Goal: Task Accomplishment & Management: Manage account settings

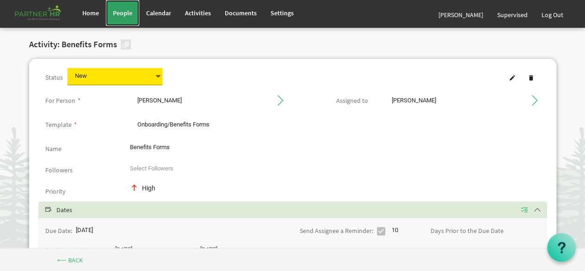
click at [122, 11] on span "People" at bounding box center [122, 13] width 19 height 8
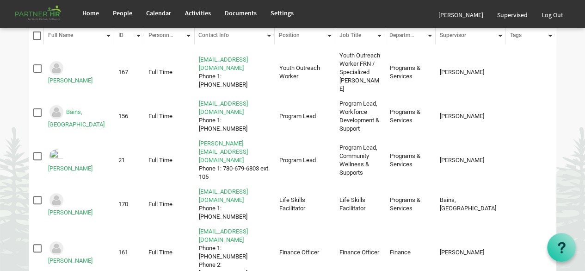
scroll to position [139, 0]
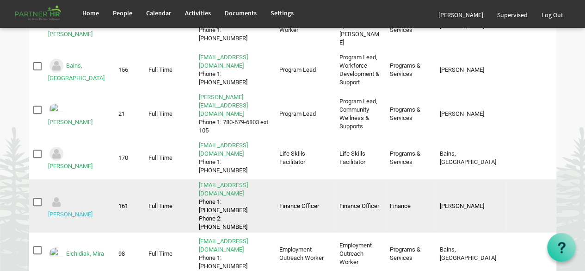
click at [83, 210] on link "[PERSON_NAME]" at bounding box center [70, 213] width 44 height 7
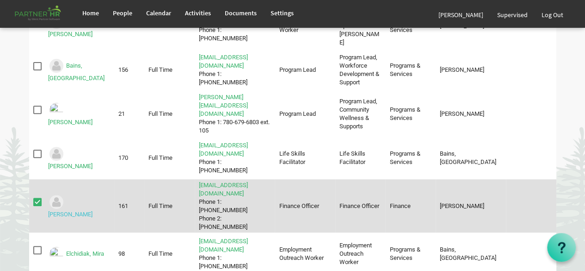
click at [83, 210] on link "[PERSON_NAME]" at bounding box center [70, 213] width 44 height 7
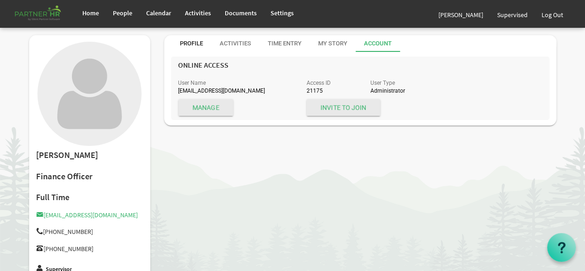
click at [191, 39] on div "Profile" at bounding box center [191, 43] width 23 height 9
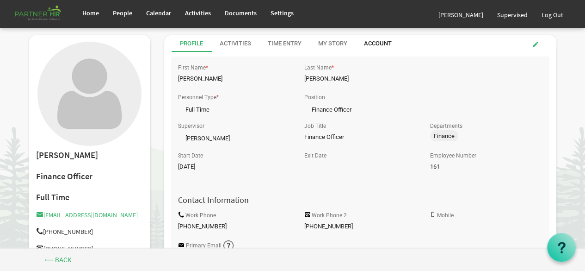
click at [384, 43] on div "Account" at bounding box center [378, 43] width 28 height 9
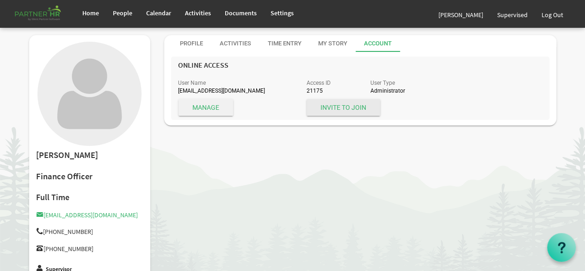
click at [209, 107] on span "Manage" at bounding box center [206, 107] width 55 height 17
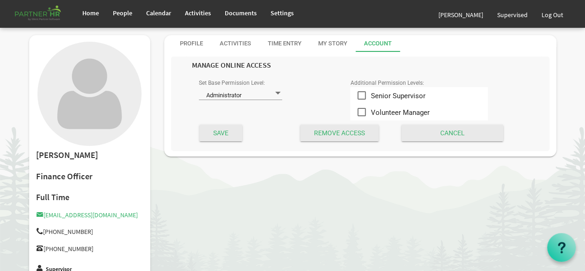
click at [278, 93] on span at bounding box center [278, 93] width 8 height 9
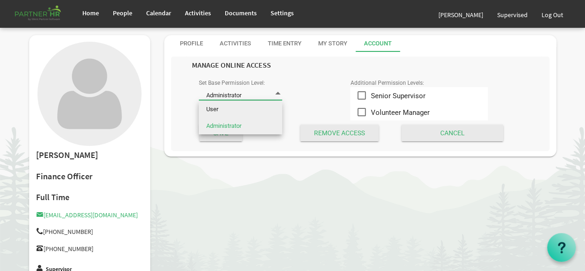
click at [262, 111] on li "User" at bounding box center [240, 109] width 83 height 17
type input "User"
click at [262, 111] on li "User" at bounding box center [240, 109] width 83 height 17
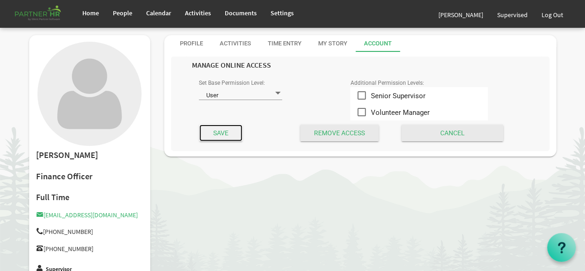
click at [225, 130] on input "Save" at bounding box center [220, 132] width 43 height 17
click at [0, 0] on div at bounding box center [0, 0] width 0 height 0
